Goal: Information Seeking & Learning: Learn about a topic

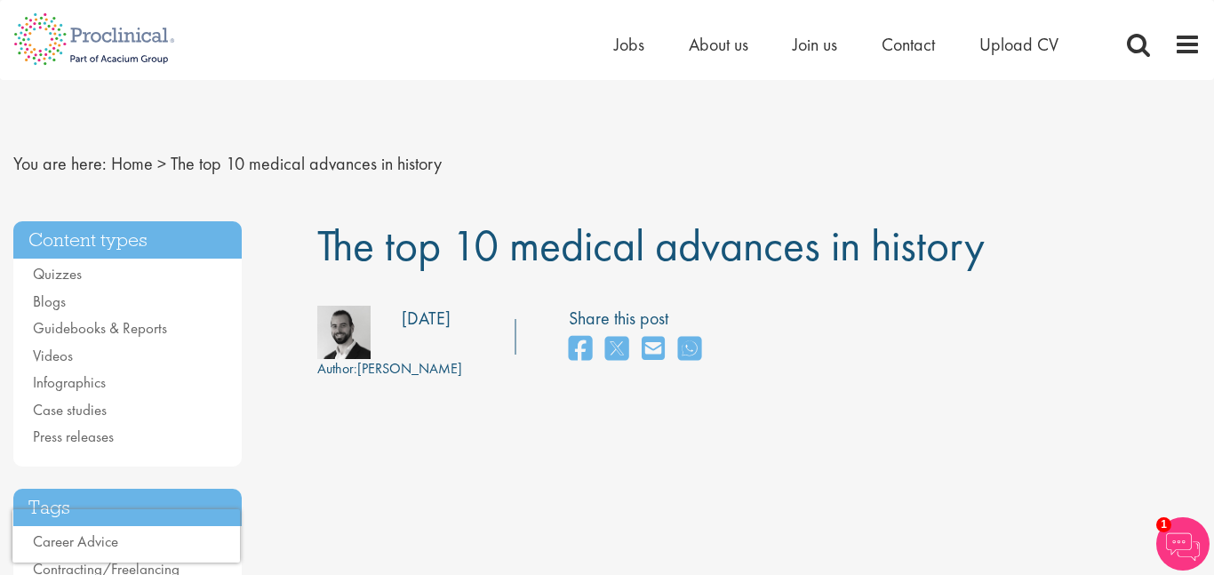
click at [461, 244] on span "The top 10 medical advances in history" at bounding box center [651, 245] width 668 height 57
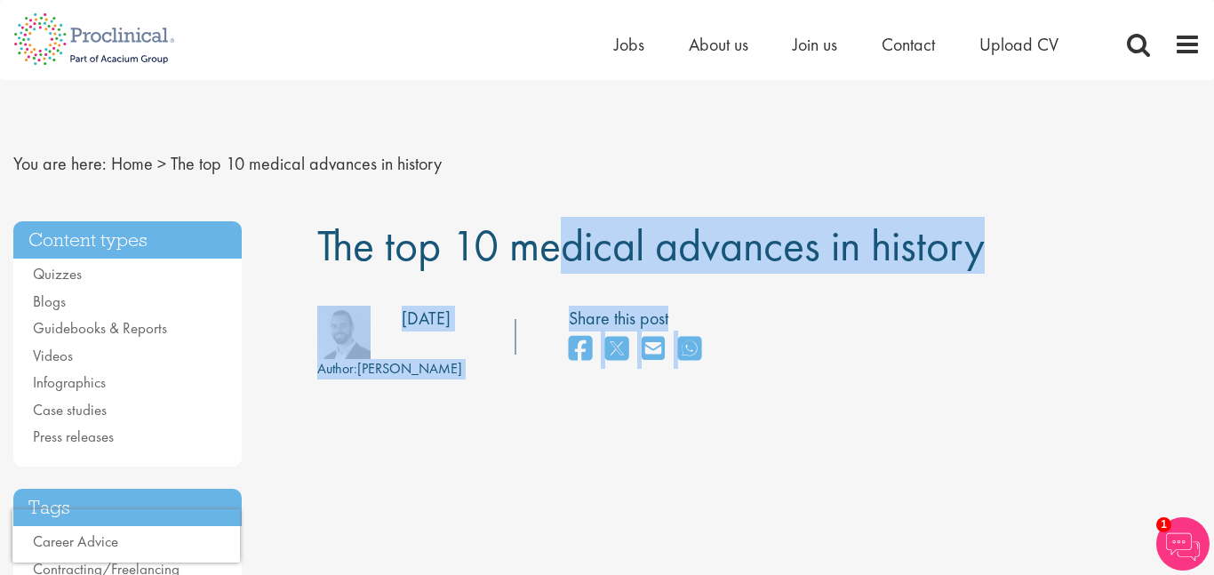
drag, startPoint x: 315, startPoint y: 236, endPoint x: 1014, endPoint y: 271, distance: 699.7
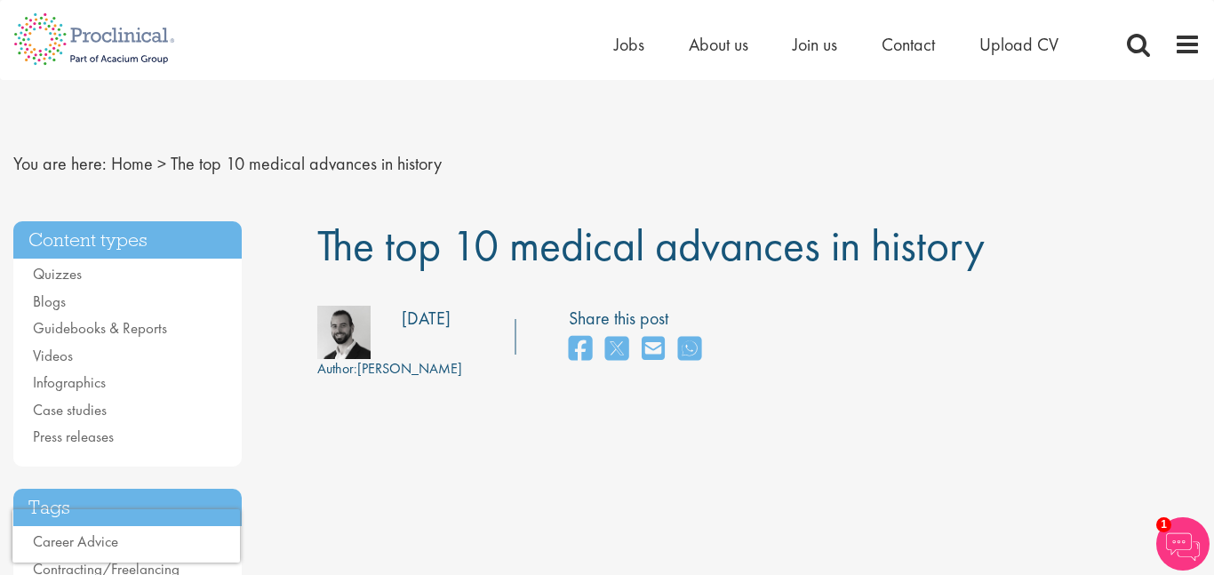
drag, startPoint x: 1016, startPoint y: 241, endPoint x: 478, endPoint y: 108, distance: 554.0
drag, startPoint x: 987, startPoint y: 253, endPoint x: 297, endPoint y: 215, distance: 691.0
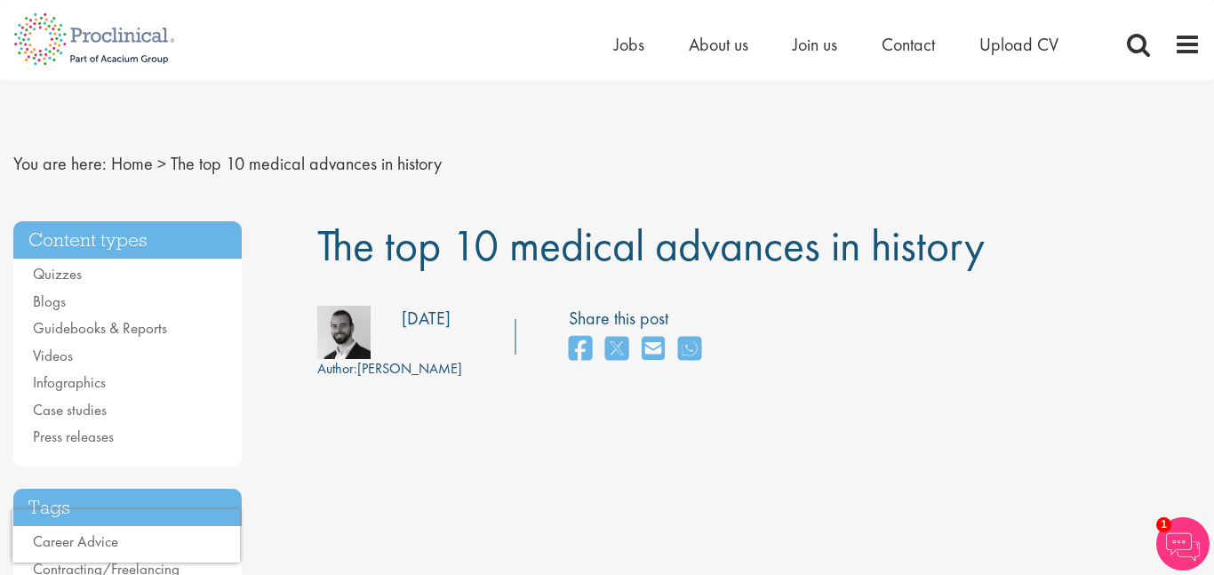
click at [416, 226] on span "The top 10 medical advances in history" at bounding box center [651, 245] width 668 height 57
drag, startPoint x: 317, startPoint y: 244, endPoint x: 1016, endPoint y: 269, distance: 699.2
click at [1016, 269] on h1 "The top 10 medical advances in history" at bounding box center [759, 245] width 885 height 49
click at [845, 247] on span "The top 10 medical advances in history" at bounding box center [651, 245] width 668 height 57
drag, startPoint x: 999, startPoint y: 259, endPoint x: 314, endPoint y: 207, distance: 687.4
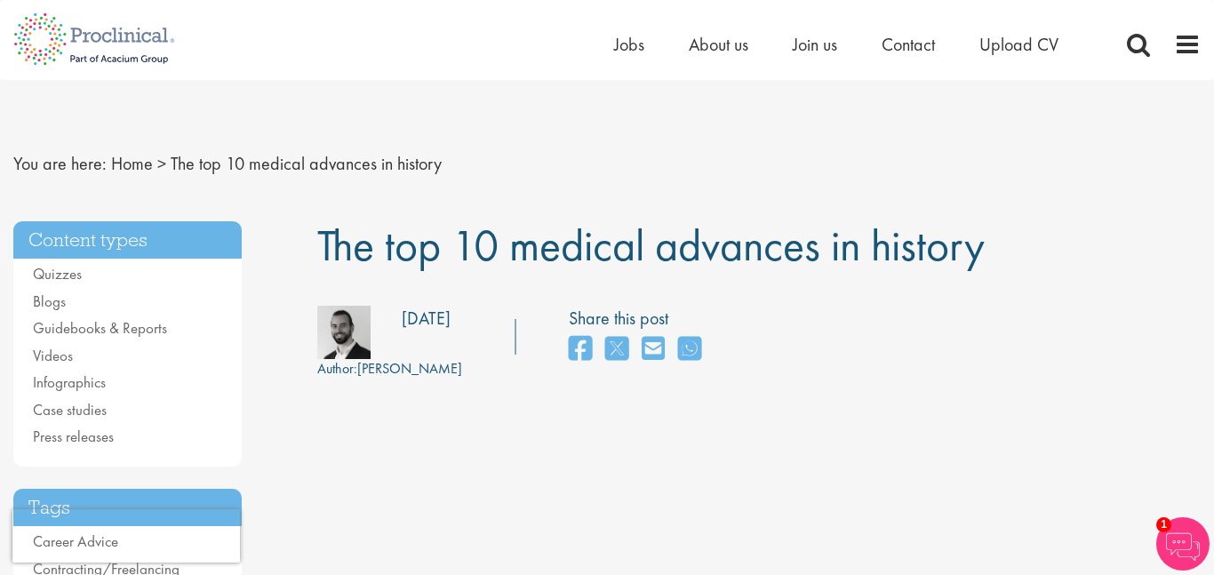
click at [392, 230] on span "The top 10 medical advances in history" at bounding box center [651, 245] width 668 height 57
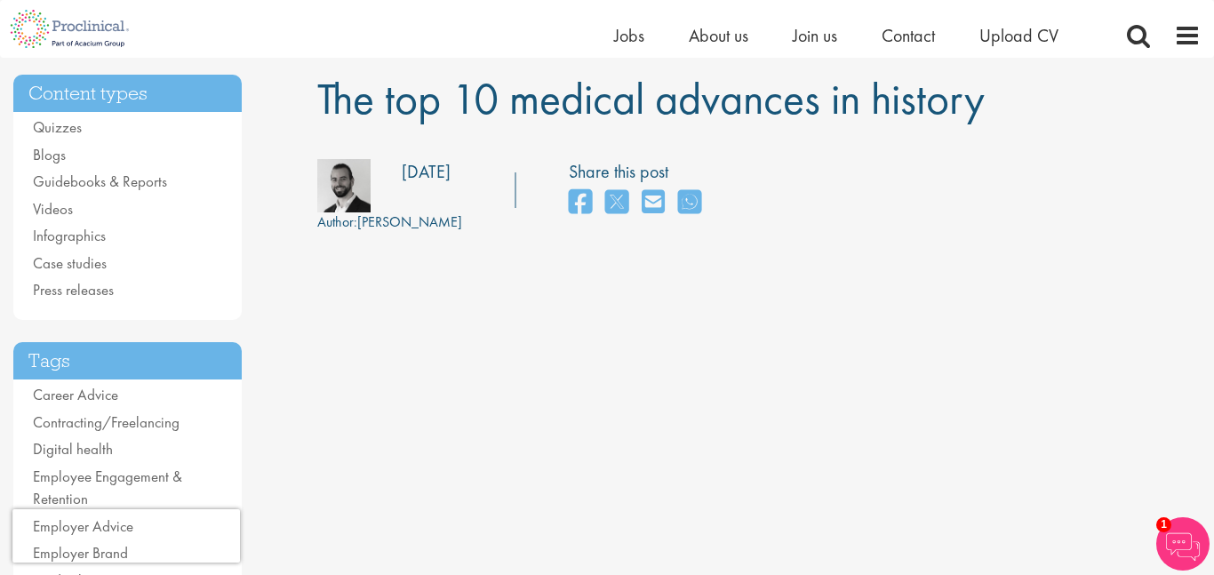
scroll to position [124, 0]
drag, startPoint x: 1012, startPoint y: 100, endPoint x: 327, endPoint y: 84, distance: 684.8
click at [327, 84] on h1 "The top 10 medical advances in history" at bounding box center [759, 100] width 885 height 49
click at [325, 84] on span "The top 10 medical advances in history" at bounding box center [651, 99] width 668 height 57
drag, startPoint x: 318, startPoint y: 87, endPoint x: 982, endPoint y: 113, distance: 663.8
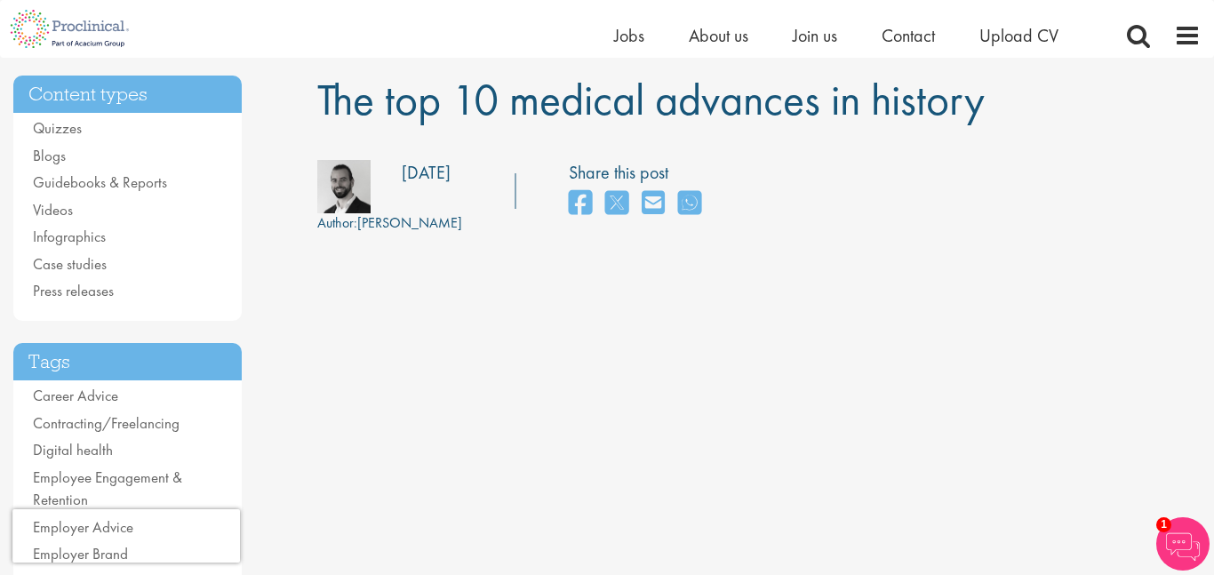
click at [982, 113] on span "The top 10 medical advances in history" at bounding box center [651, 99] width 668 height 57
drag, startPoint x: 982, startPoint y: 113, endPoint x: 322, endPoint y: 113, distance: 659.7
click at [322, 113] on span "The top 10 medical advances in history" at bounding box center [651, 99] width 668 height 57
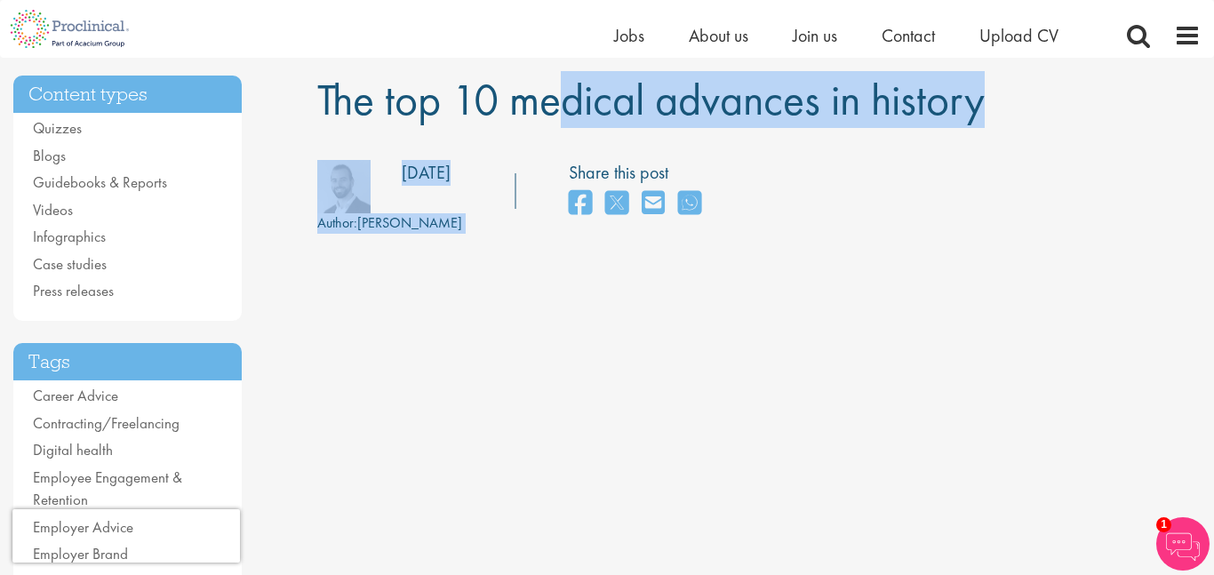
drag, startPoint x: 322, startPoint y: 113, endPoint x: 601, endPoint y: 135, distance: 280.1
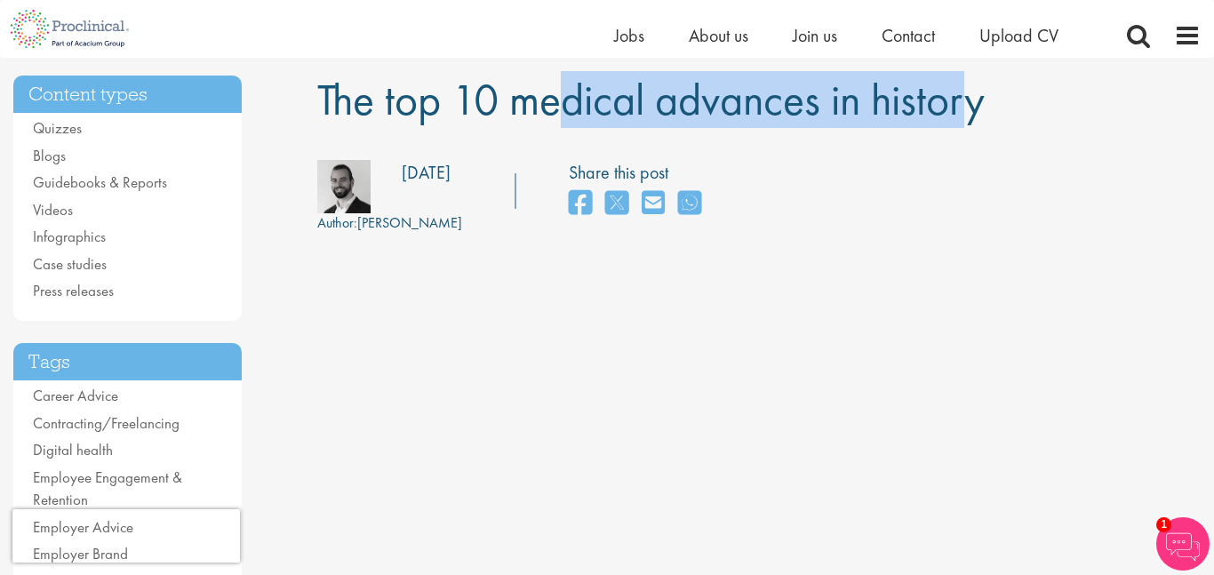
drag, startPoint x: 307, startPoint y: 100, endPoint x: 758, endPoint y: 88, distance: 451.8
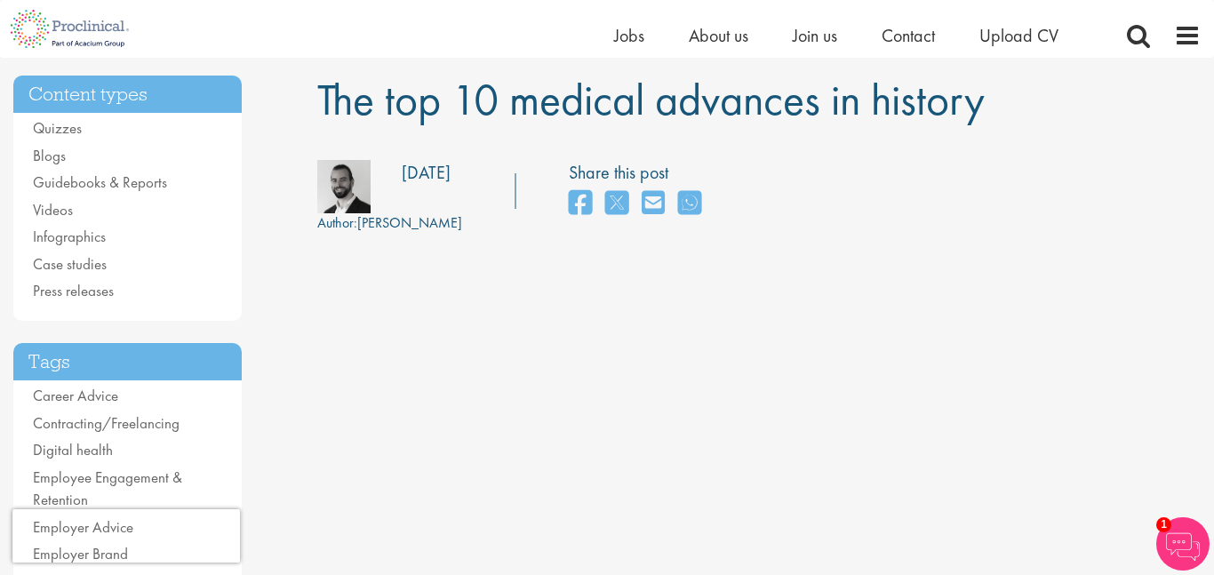
click at [1010, 112] on h1 "The top 10 medical advances in history" at bounding box center [759, 100] width 885 height 49
drag, startPoint x: 1004, startPoint y: 105, endPoint x: 323, endPoint y: 107, distance: 681.0
click at [323, 107] on h1 "The top 10 medical advances in history" at bounding box center [759, 100] width 885 height 49
click at [323, 107] on span "The top 10 medical advances in history" at bounding box center [651, 99] width 668 height 57
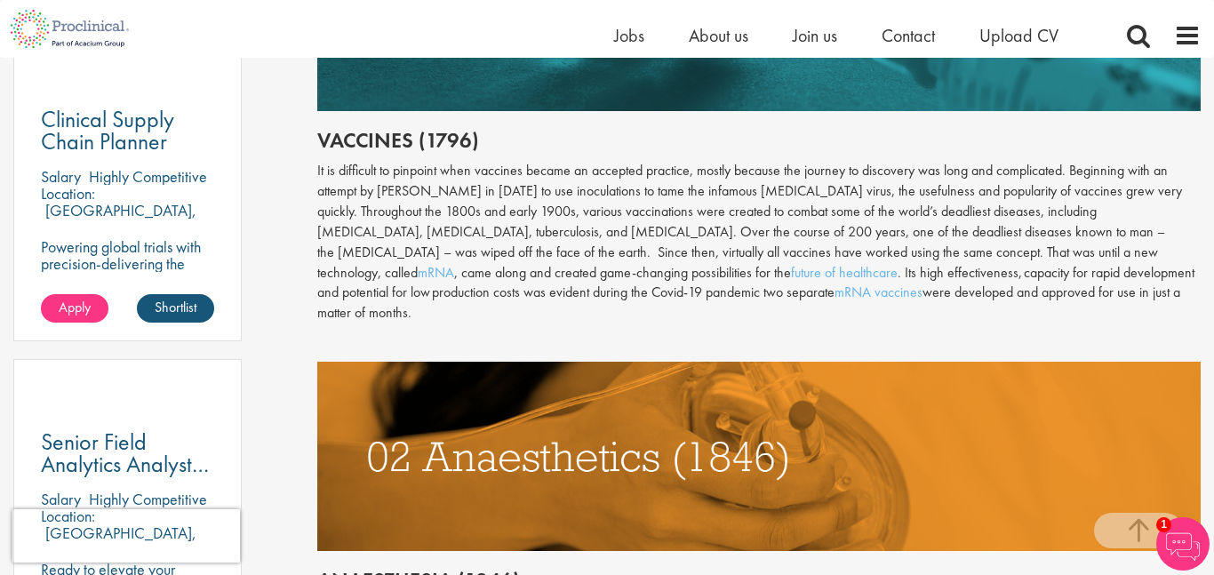
scroll to position [1031, 0]
